Goal: Share content

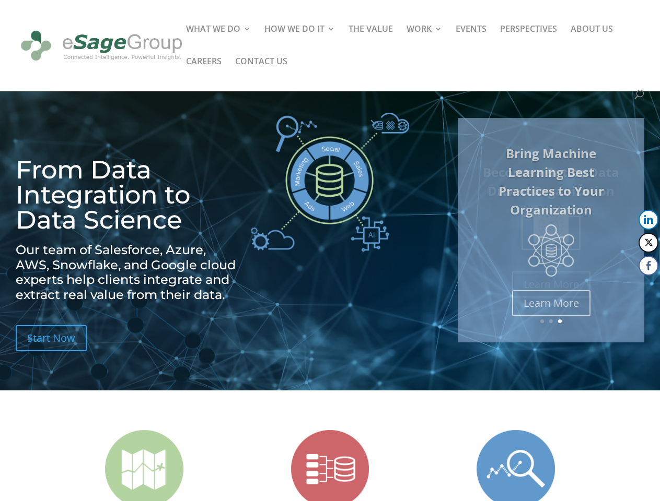
click at [330, 251] on img at bounding box center [330, 182] width 158 height 139
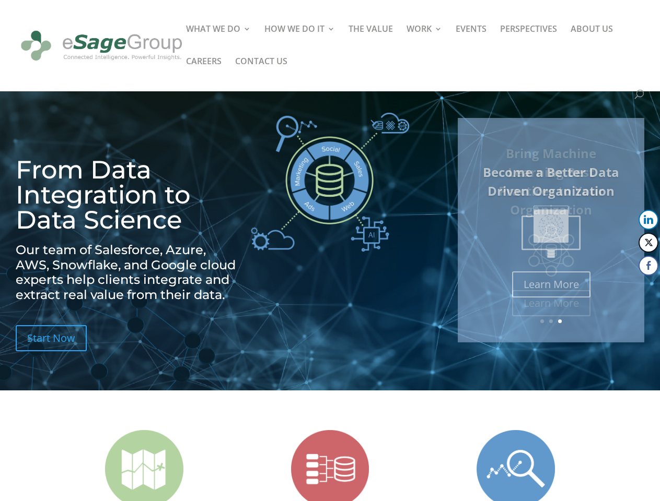
click at [330, 251] on img at bounding box center [330, 182] width 158 height 139
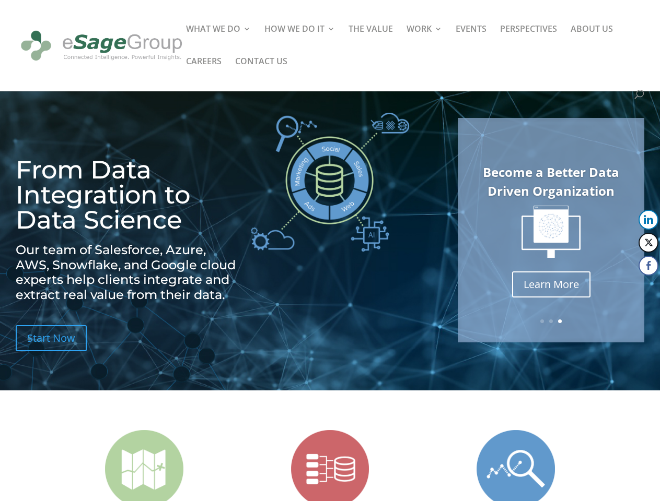
click at [550, 230] on img at bounding box center [550, 232] width 59 height 53
click at [459, 230] on link "Previous" at bounding box center [458, 230] width 25 height 25
click at [648, 220] on button "LinkedIn" at bounding box center [648, 220] width 20 height 20
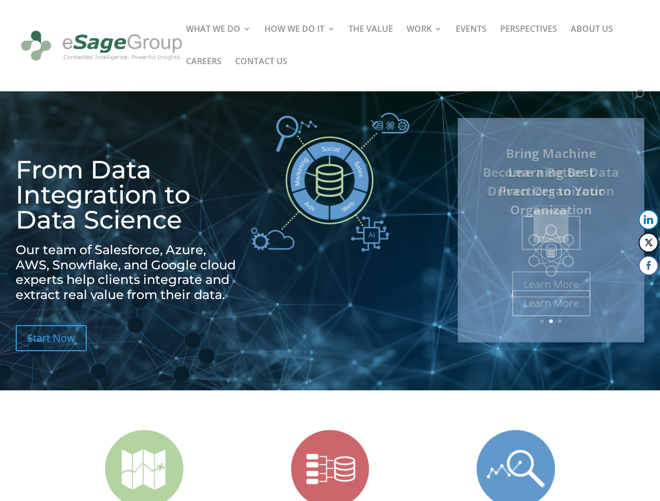
click at [648, 243] on button "Twitter" at bounding box center [648, 243] width 20 height 20
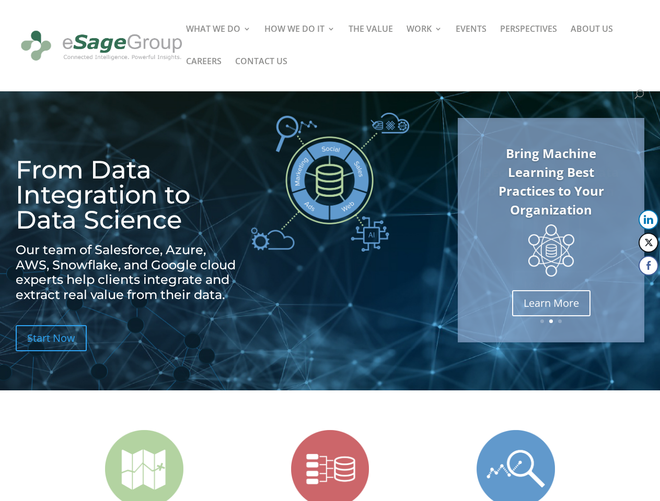
click at [648, 266] on button "Facebook" at bounding box center [648, 266] width 20 height 20
click at [628, 287] on span at bounding box center [628, 286] width 13 height 13
